Goal: Check status

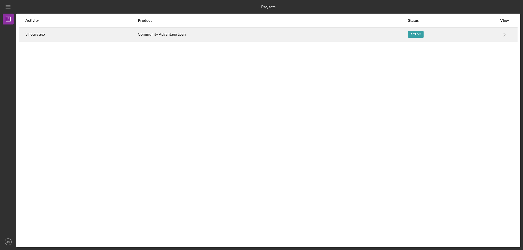
click at [414, 37] on div "Active" at bounding box center [416, 34] width 16 height 7
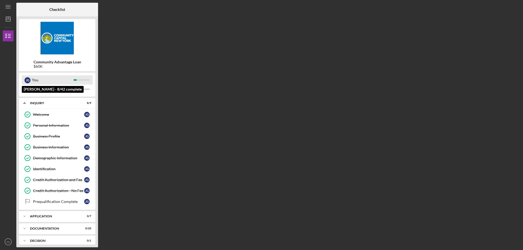
click at [42, 81] on div "You" at bounding box center [53, 79] width 42 height 9
